Goal: Transaction & Acquisition: Purchase product/service

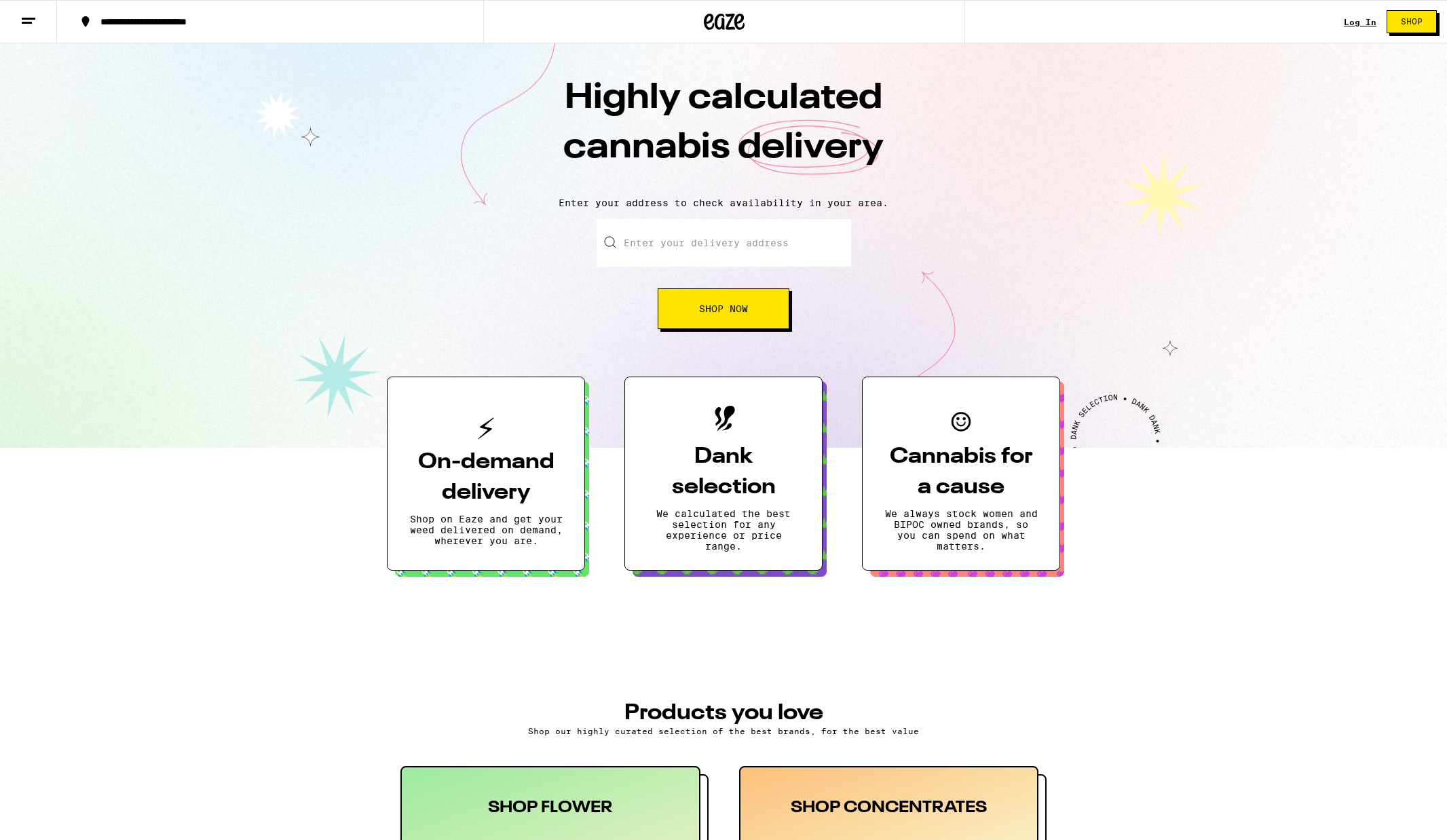
click at [1355, 20] on link "Log In" at bounding box center [1360, 22] width 32 height 9
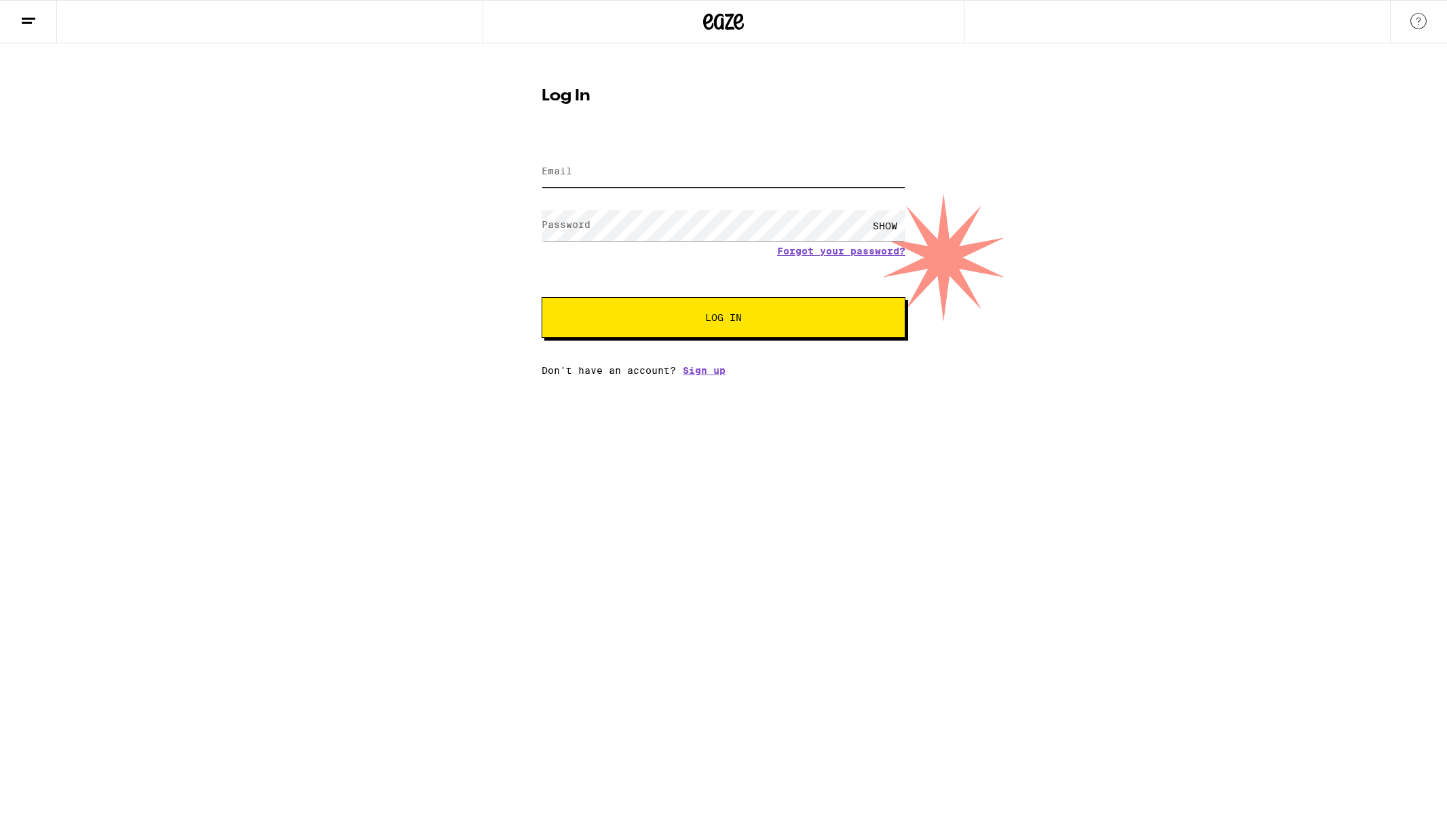
click at [689, 176] on input "Email" at bounding box center [724, 172] width 364 height 31
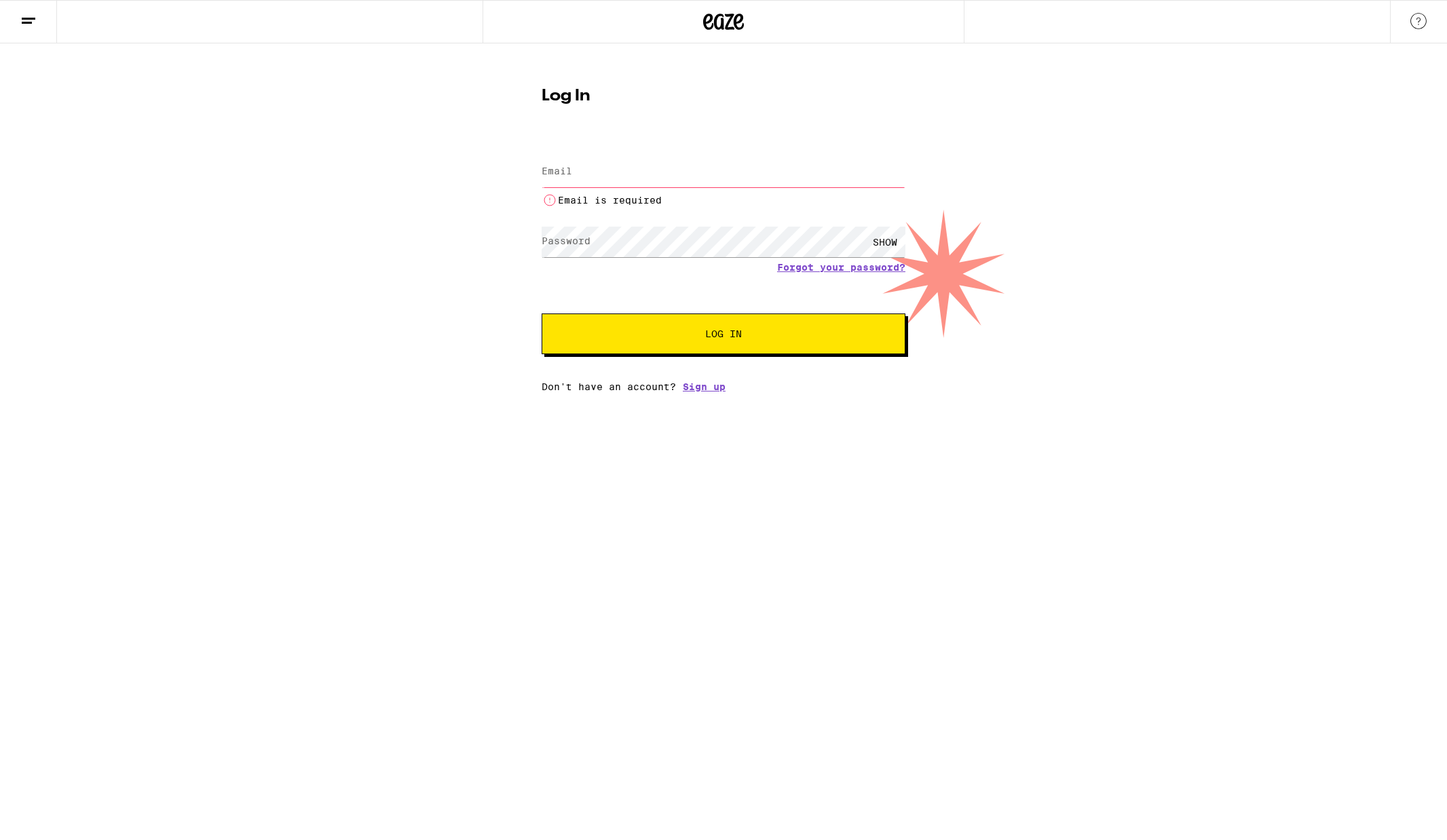
type input "[EMAIL_ADDRESS][DOMAIN_NAME]"
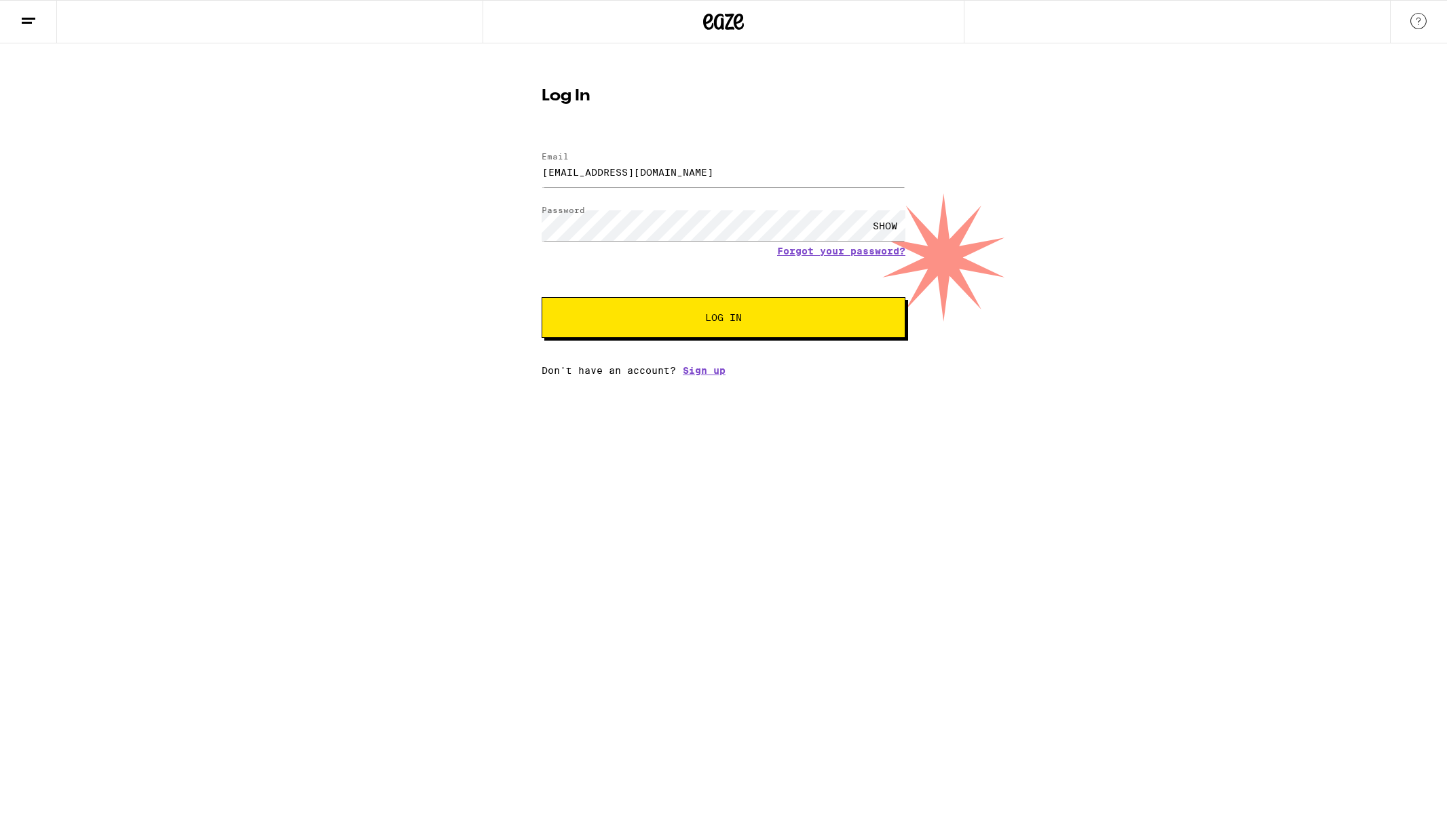
click at [682, 310] on button "Log In" at bounding box center [724, 317] width 364 height 41
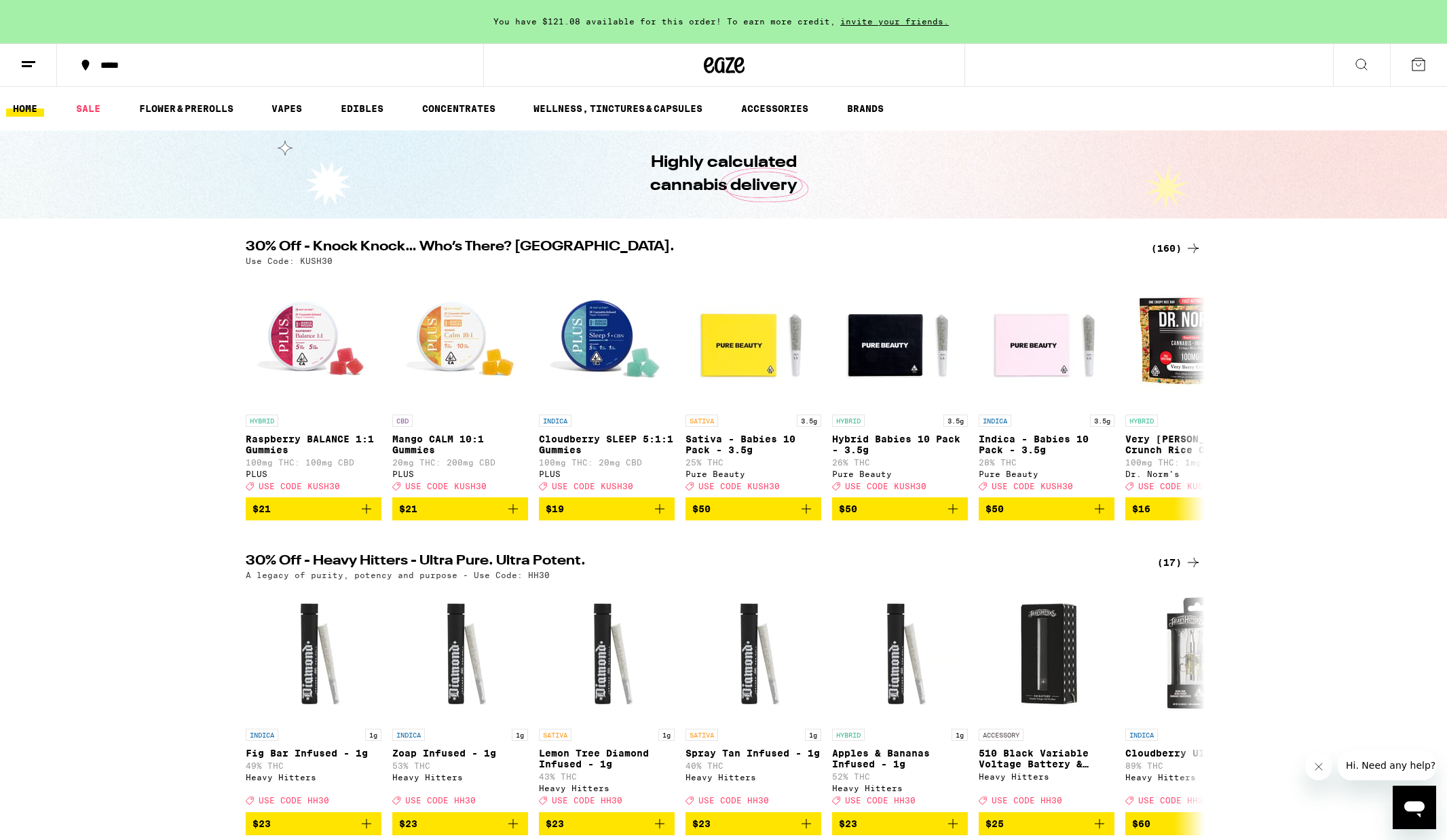
click at [207, 64] on div "*****" at bounding box center [278, 64] width 369 height 9
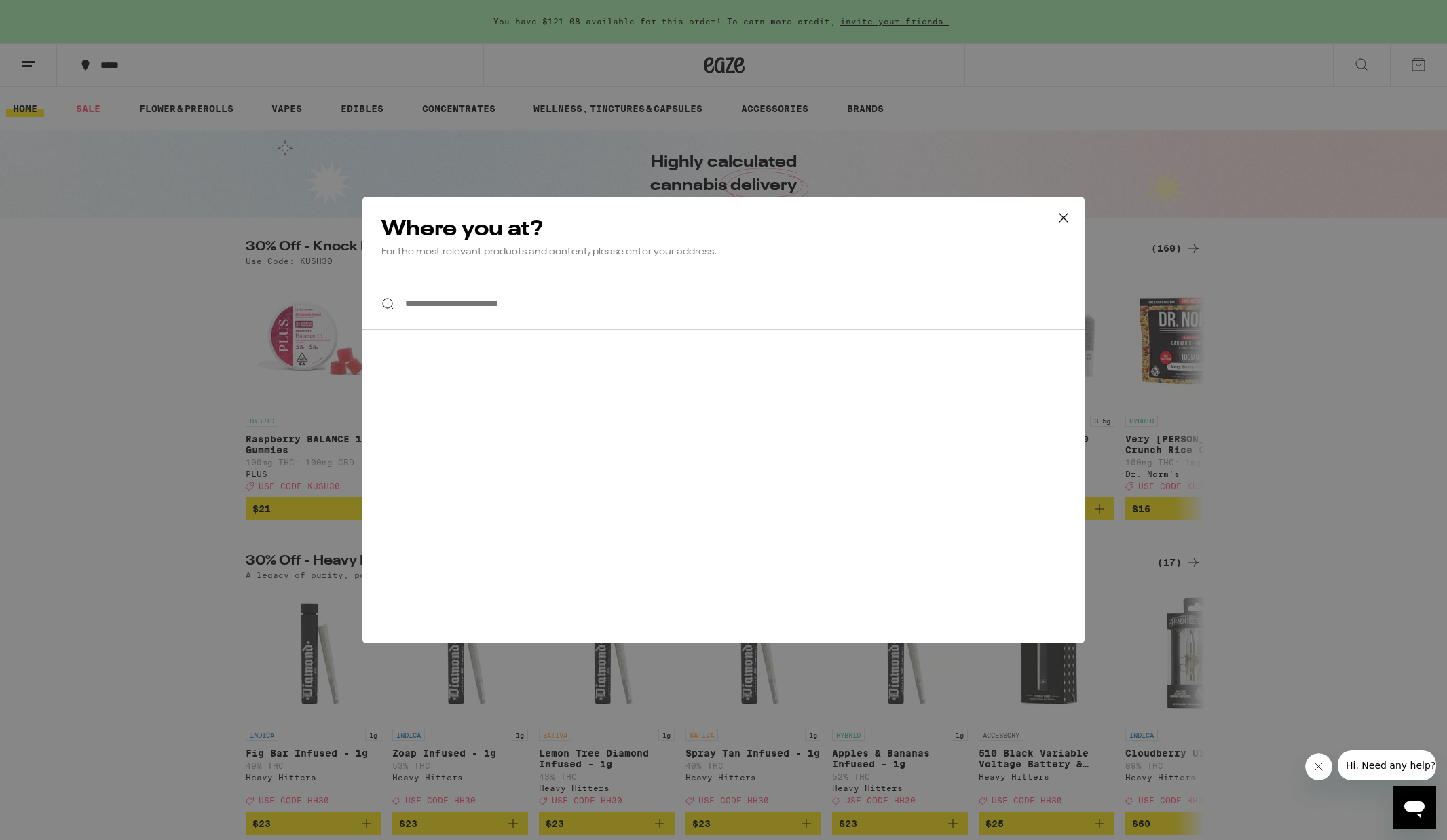
click at [468, 289] on input "**********" at bounding box center [724, 304] width 722 height 52
type input "*"
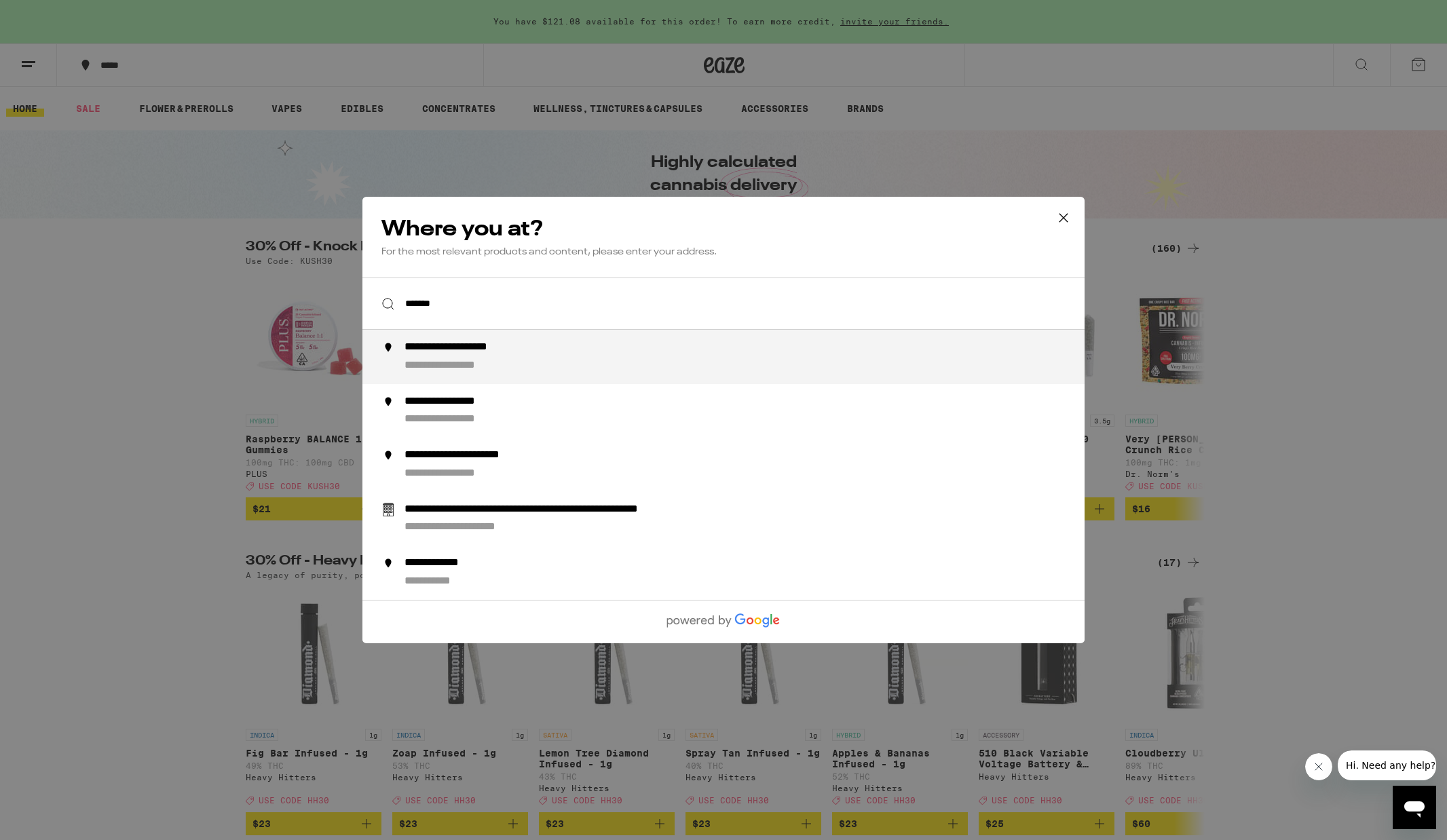
click at [506, 351] on div "**********" at bounding box center [475, 348] width 140 height 14
type input "**********"
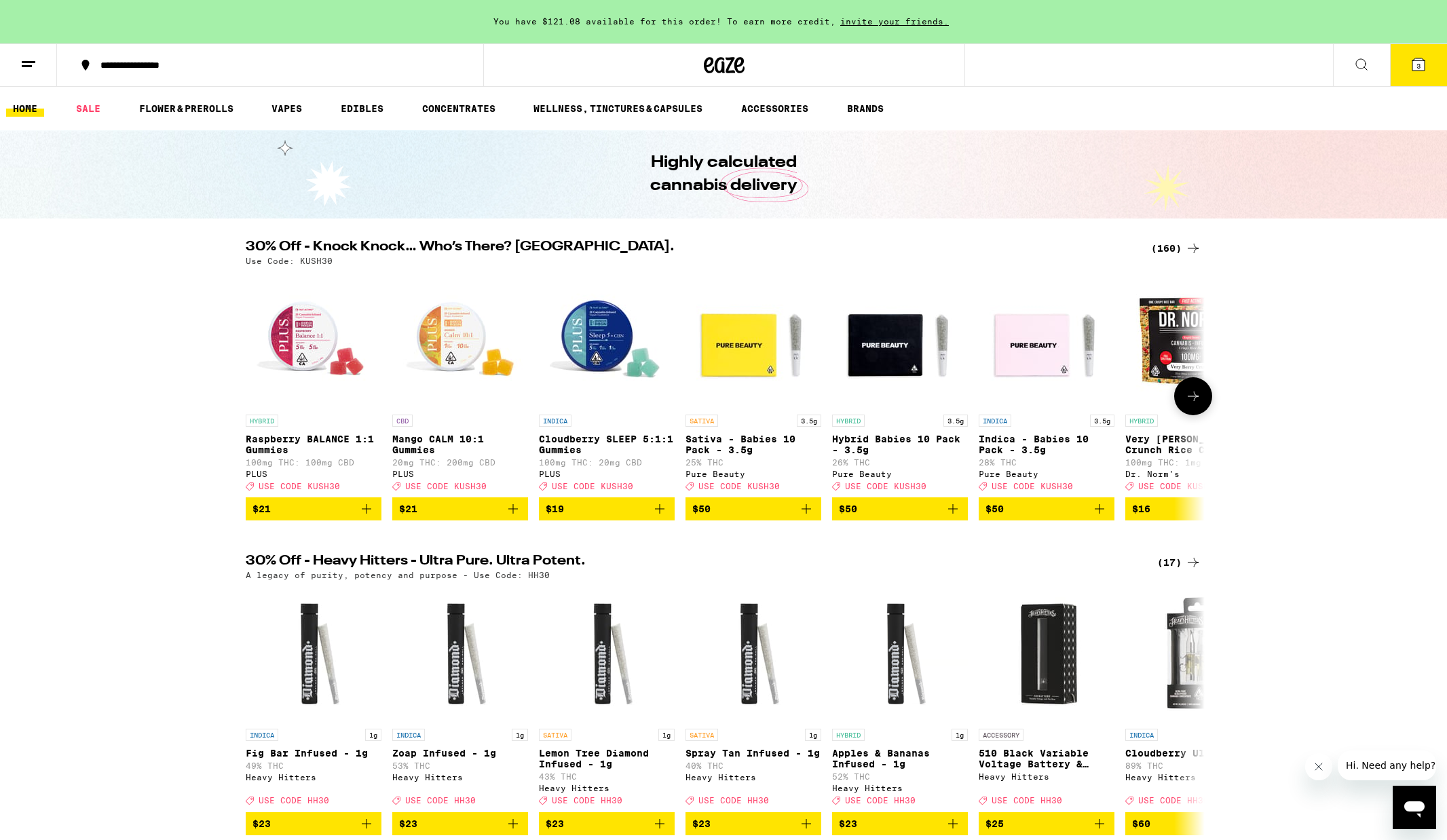
click at [652, 517] on icon "Add to bag" at bounding box center [660, 508] width 16 height 16
click at [659, 517] on icon "Increment" at bounding box center [662, 509] width 12 height 16
click at [1414, 66] on icon at bounding box center [1418, 64] width 12 height 12
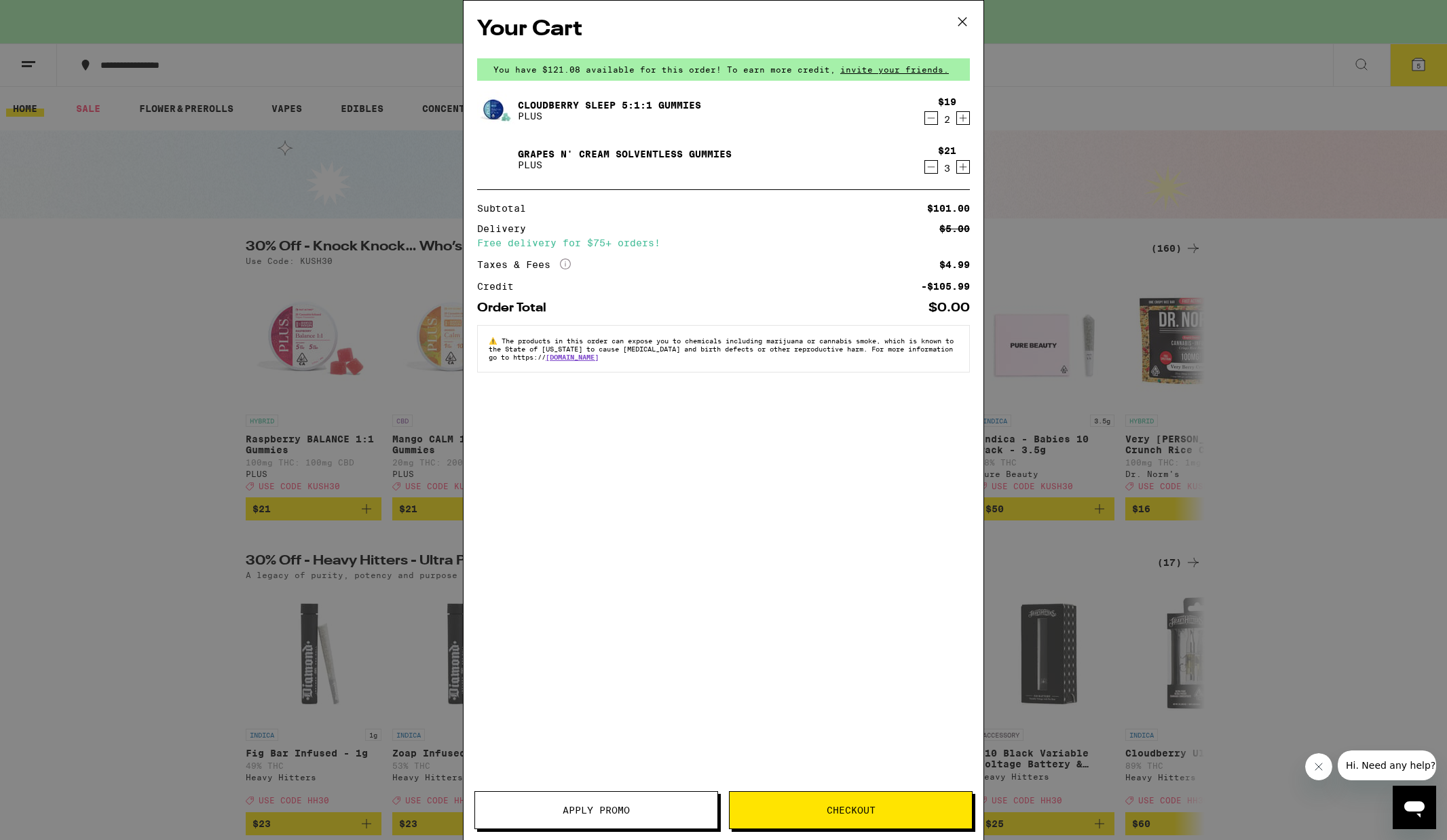
click at [966, 125] on icon "Increment" at bounding box center [963, 118] width 12 height 16
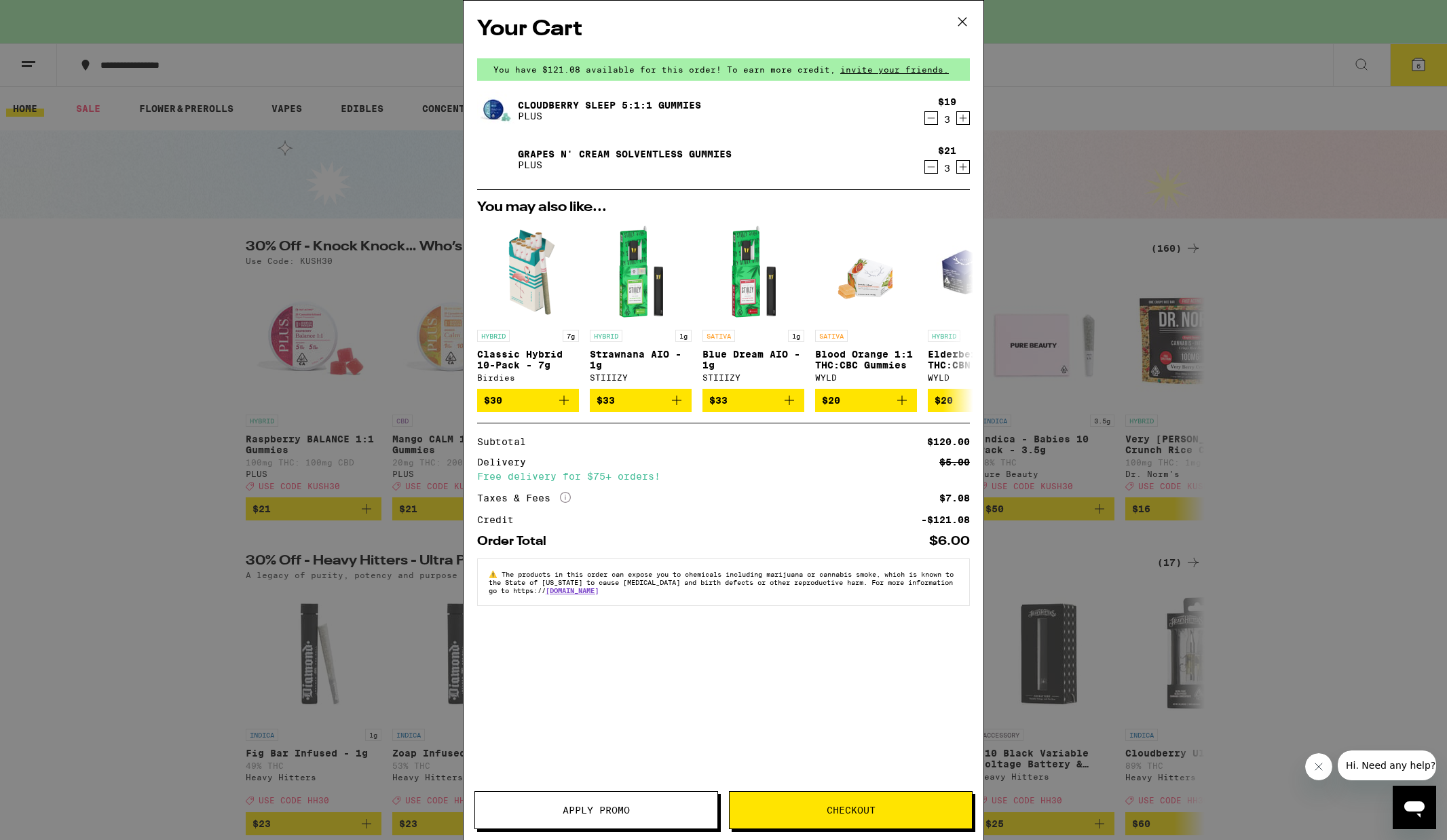
click at [964, 118] on icon "Increment" at bounding box center [963, 118] width 12 height 16
click at [930, 172] on icon "Decrement" at bounding box center [931, 167] width 12 height 16
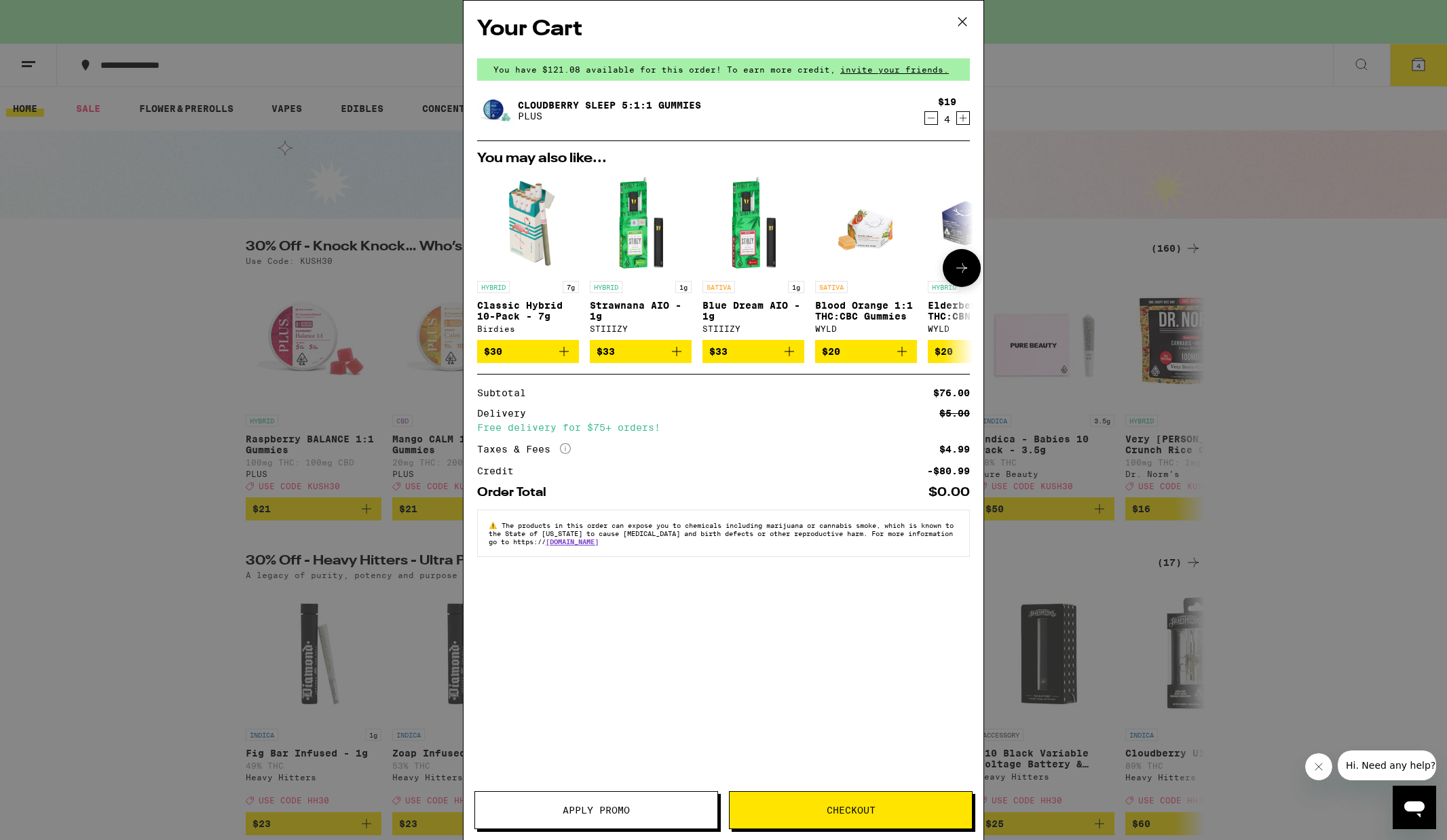
click at [563, 358] on icon "Add to bag" at bounding box center [564, 351] width 16 height 16
click at [674, 354] on icon "Add to bag" at bounding box center [676, 351] width 16 height 16
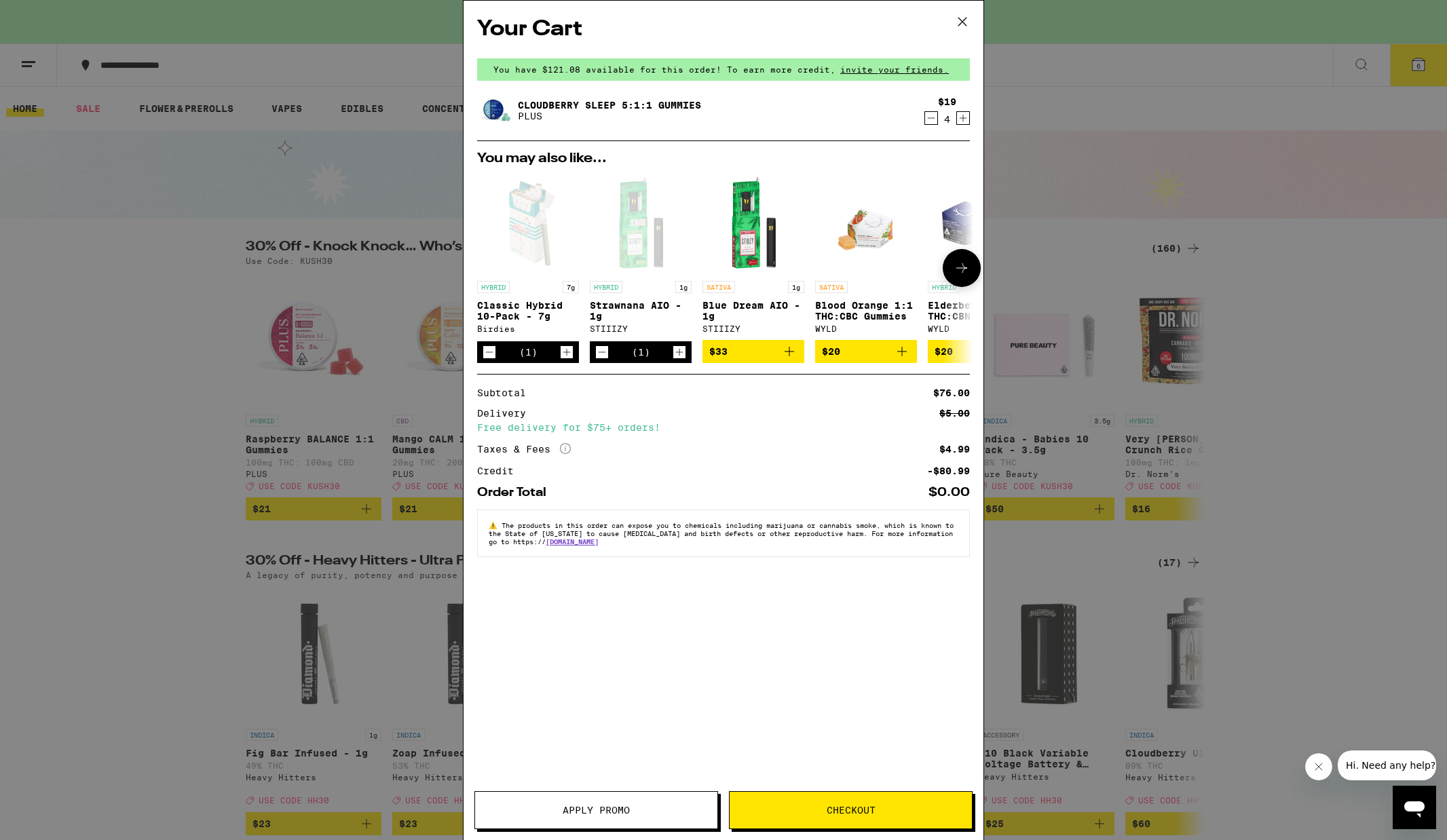
click at [605, 352] on icon "Decrement" at bounding box center [602, 352] width 12 height 16
click at [494, 359] on icon "Decrement" at bounding box center [489, 352] width 12 height 16
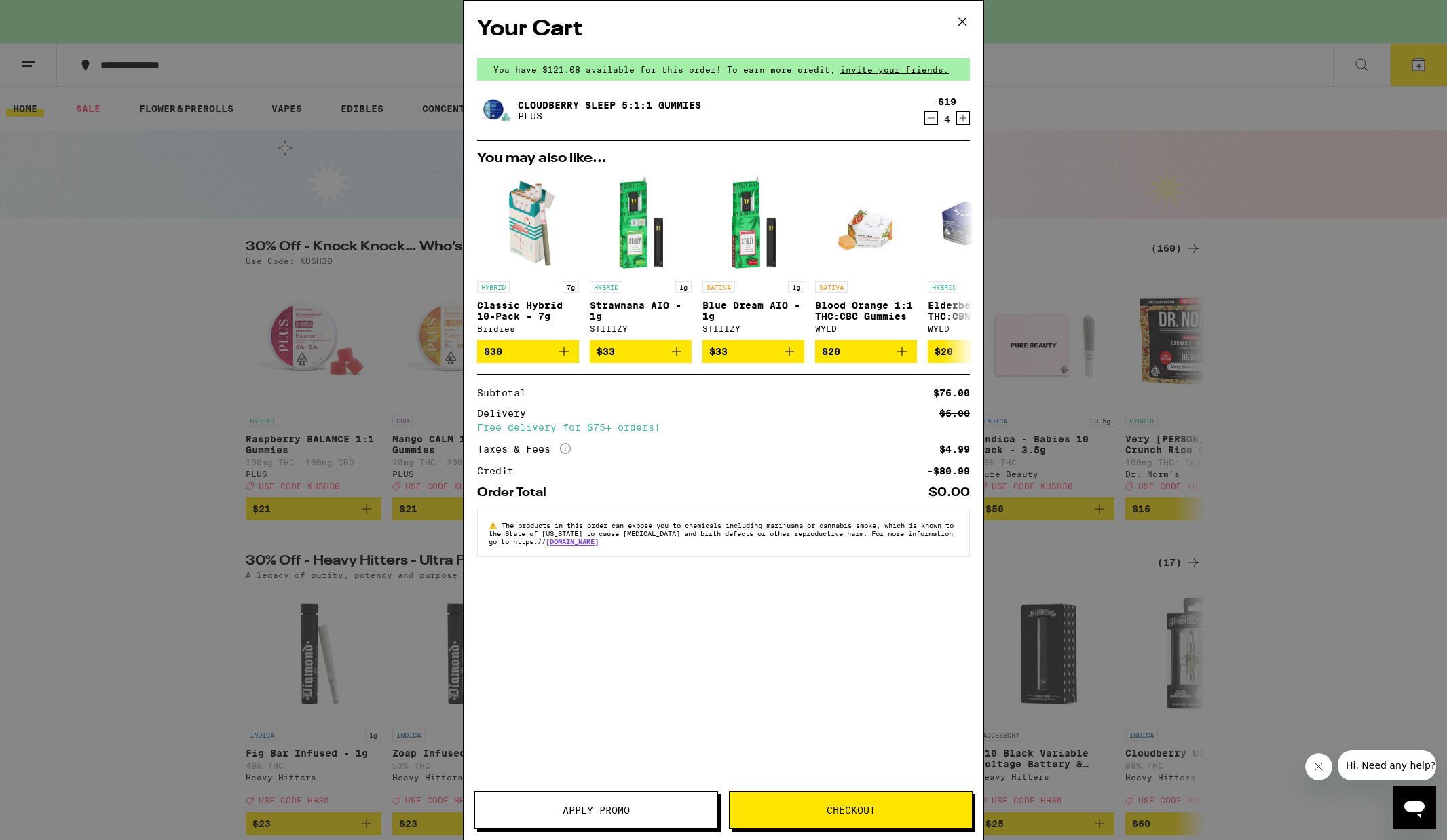
click at [966, 118] on icon "Increment" at bounding box center [963, 118] width 12 height 16
click at [910, 354] on button "$20" at bounding box center [866, 352] width 102 height 23
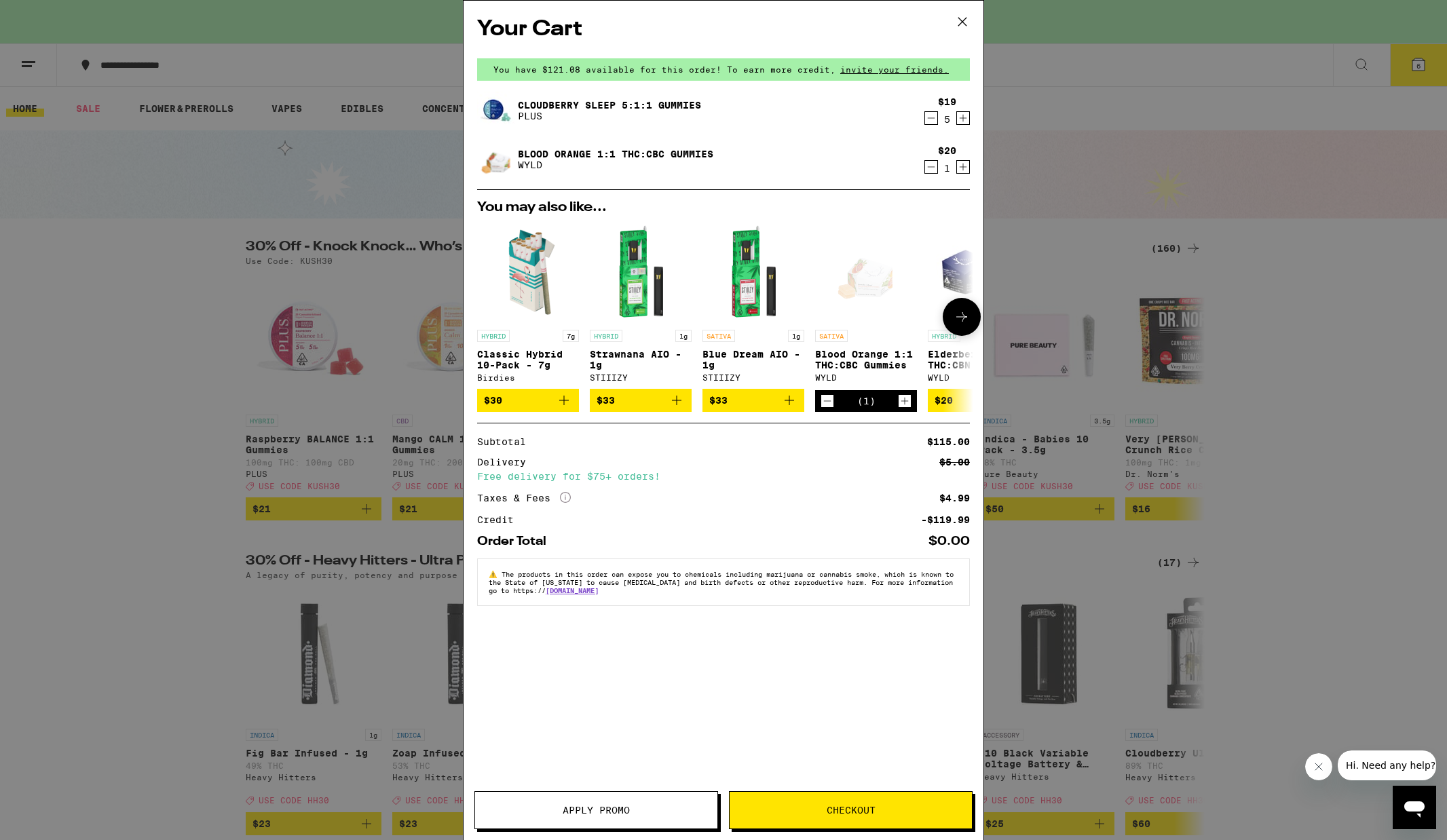
click at [554, 408] on span "$30" at bounding box center [528, 400] width 88 height 16
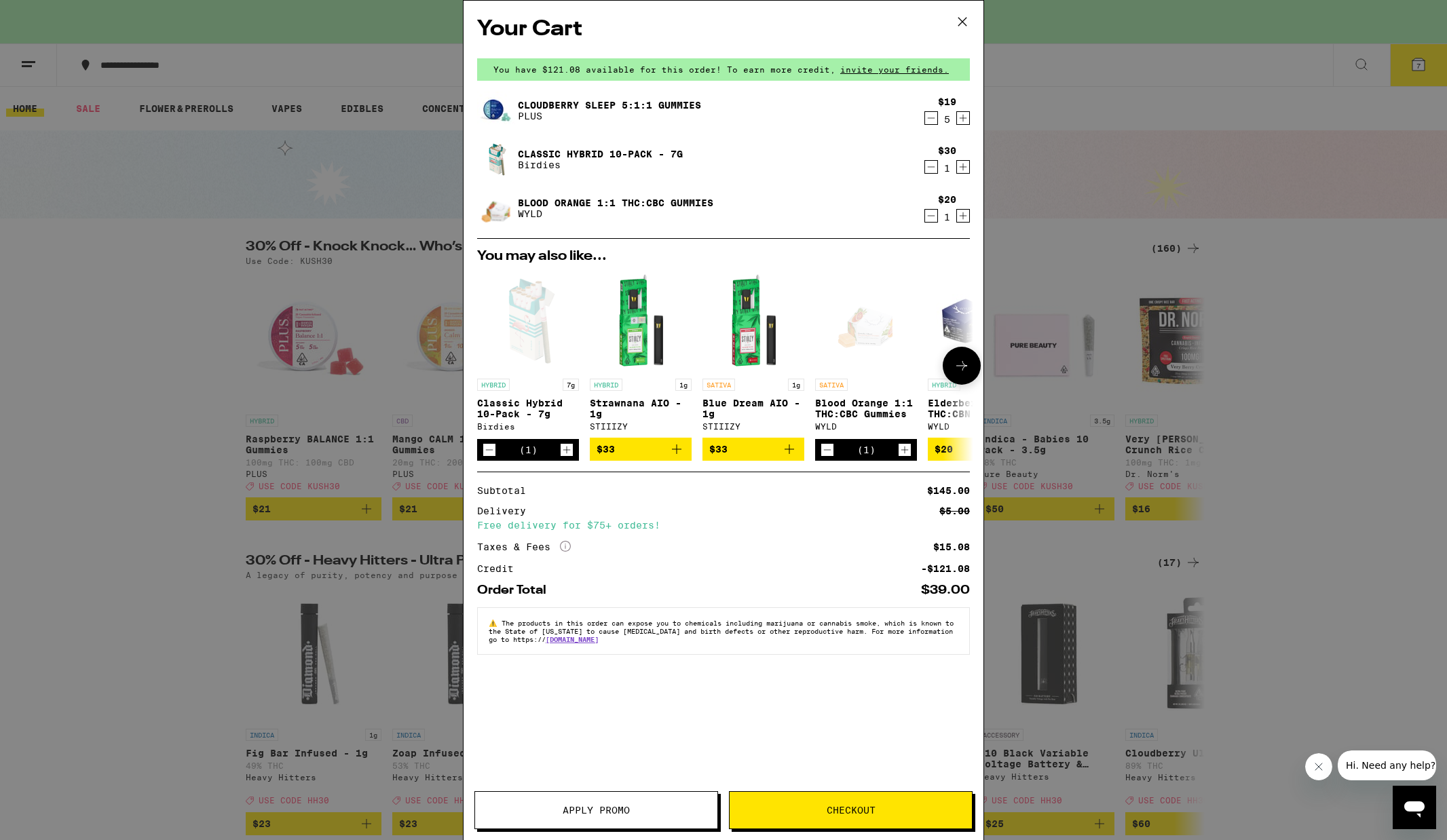
click at [676, 451] on icon "Add to bag" at bounding box center [676, 449] width 9 height 9
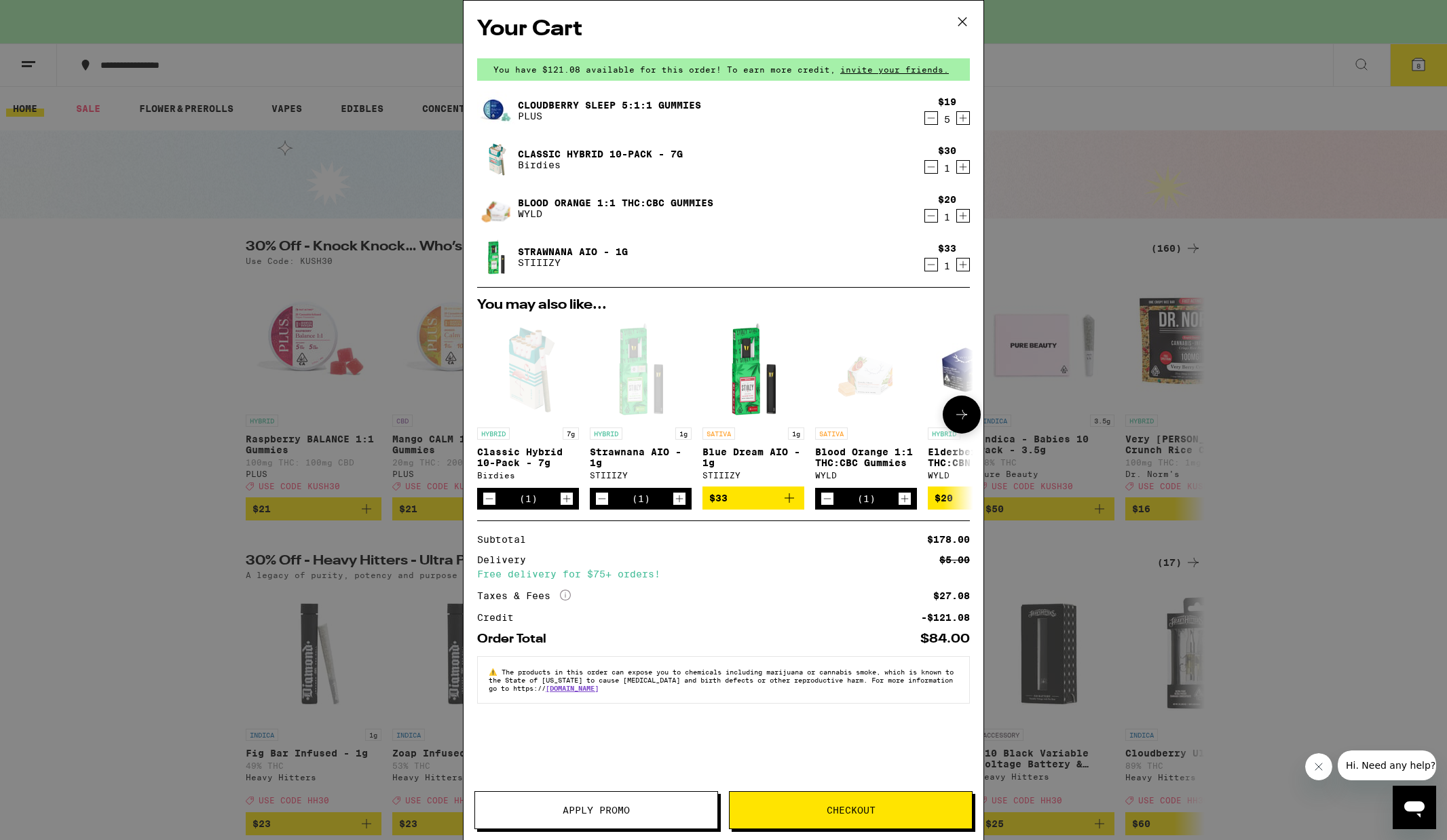
click at [827, 500] on icon "Decrement" at bounding box center [827, 498] width 12 height 16
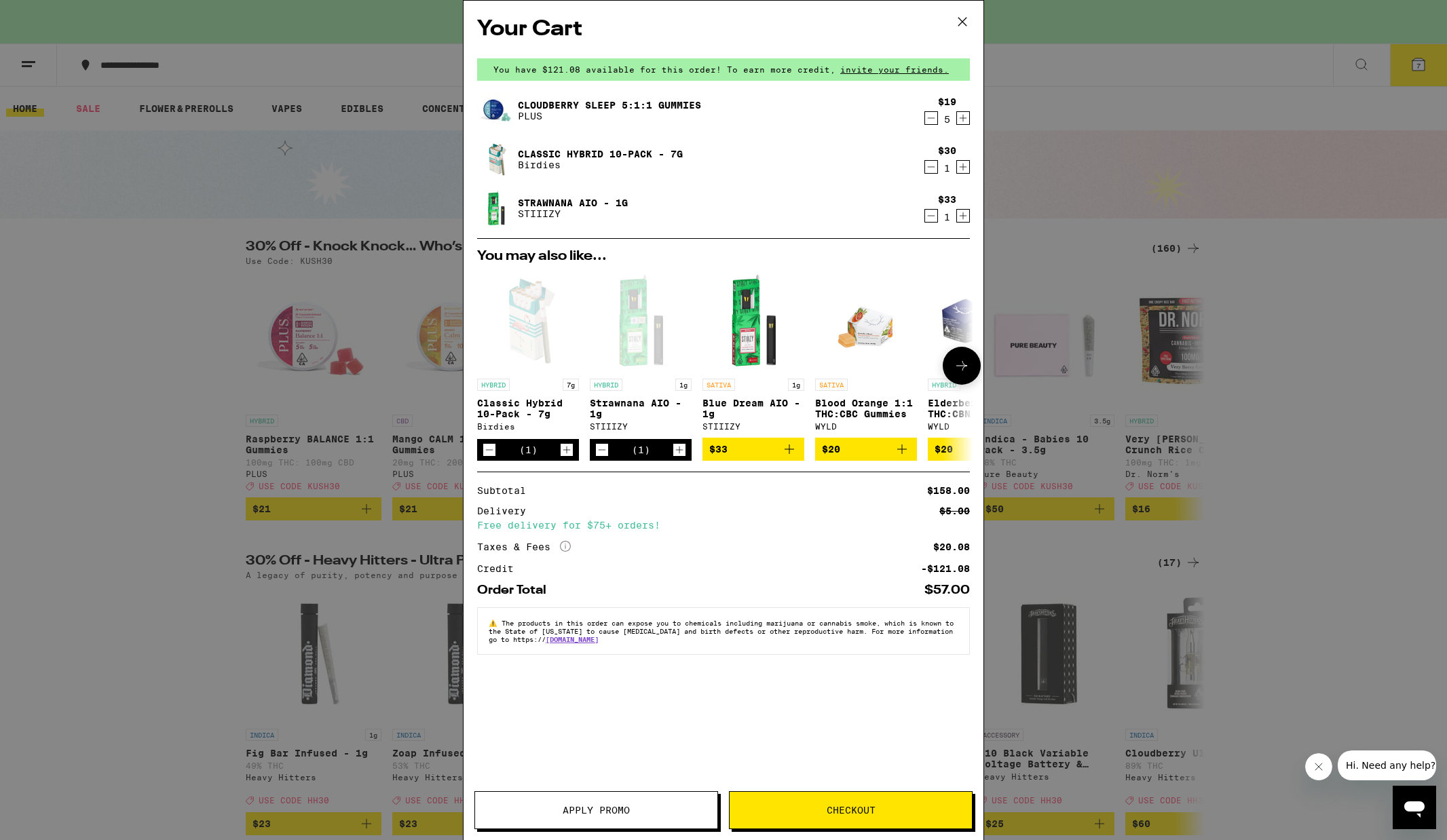
click at [604, 455] on icon "Decrement" at bounding box center [602, 450] width 12 height 16
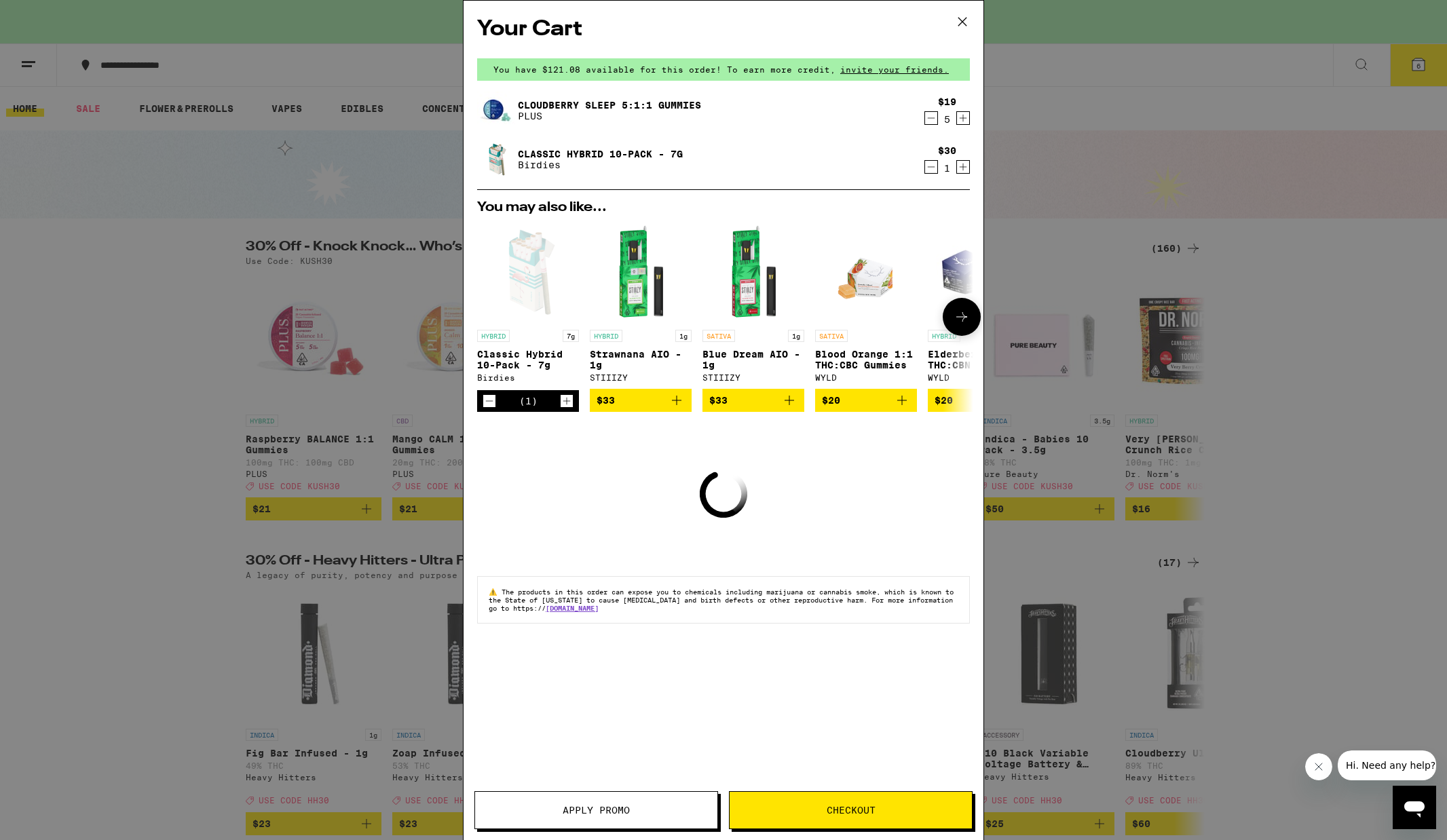
click at [491, 409] on icon "Decrement" at bounding box center [489, 401] width 12 height 16
